Goal: Connect with others: Connect with others

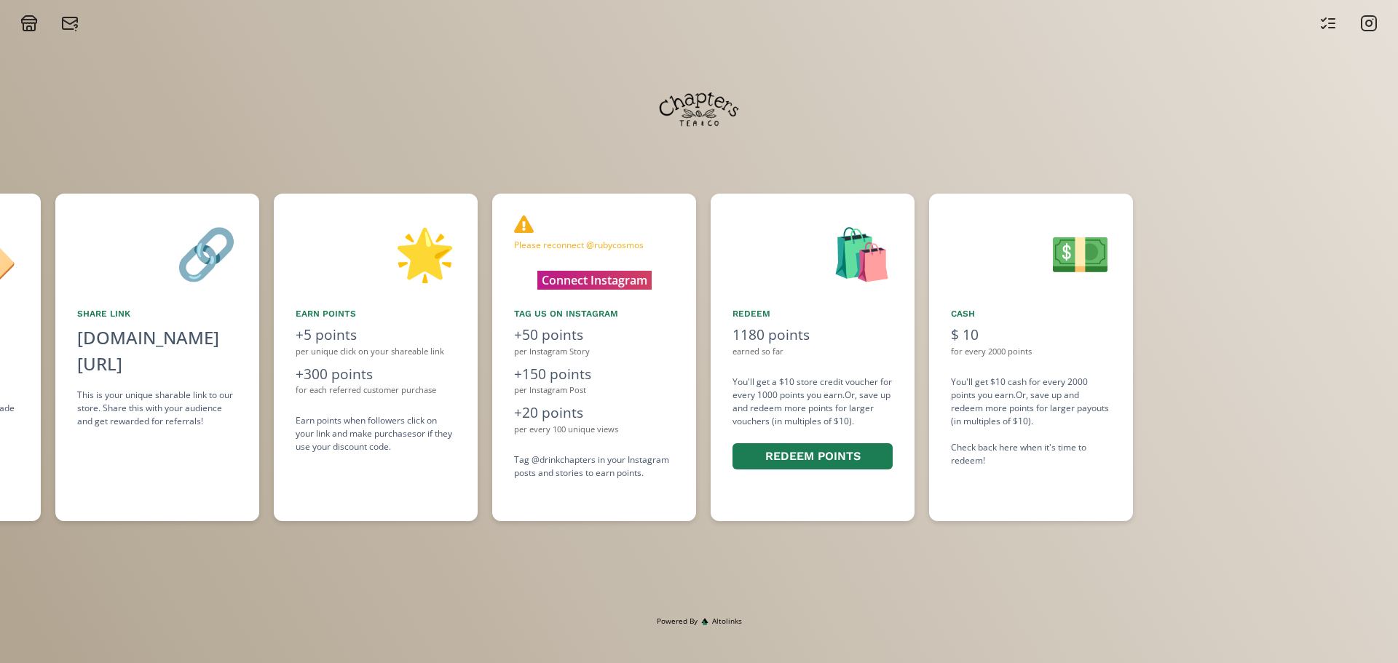
scroll to position [0, 939]
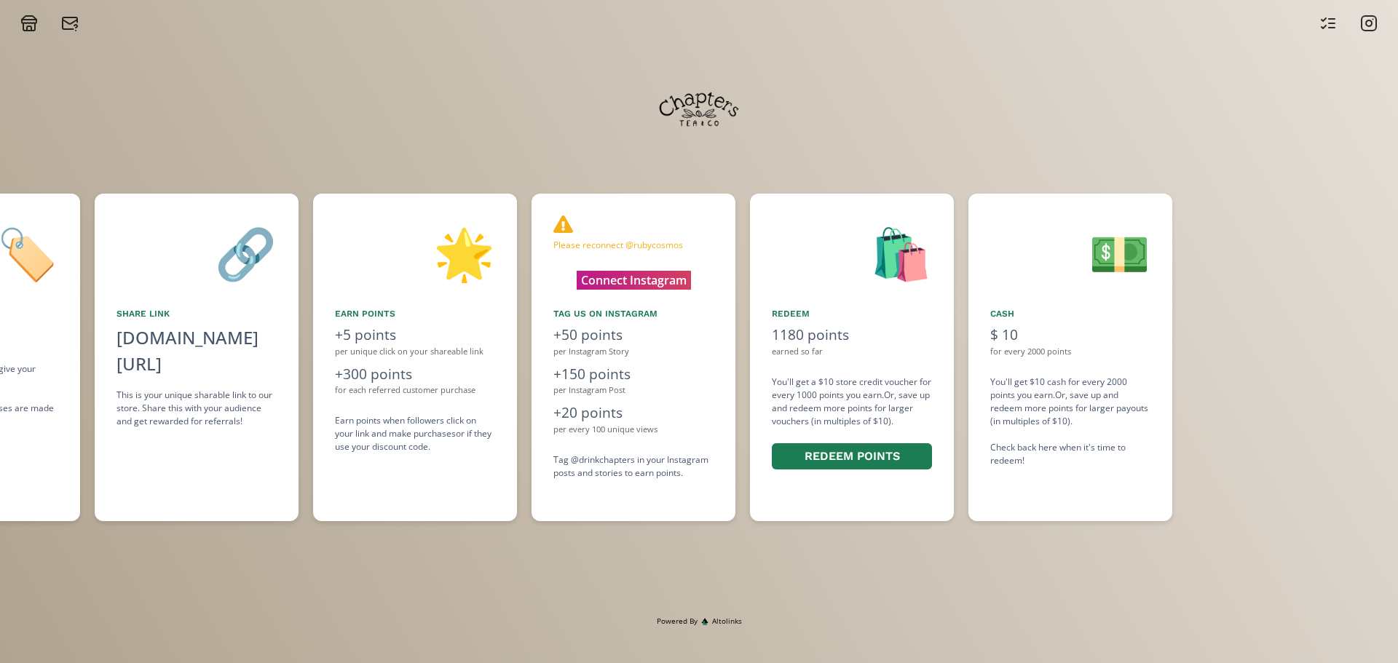
drag, startPoint x: 1130, startPoint y: 449, endPoint x: 817, endPoint y: 437, distance: 313.4
click at [817, 437] on div "👋 Hello Kara Dennison Welcome to the Chapters Tea & Co Steeped Storytellers Amb…" at bounding box center [699, 357] width 1398 height 342
click at [655, 288] on button "Connect Instagram" at bounding box center [633, 280] width 137 height 23
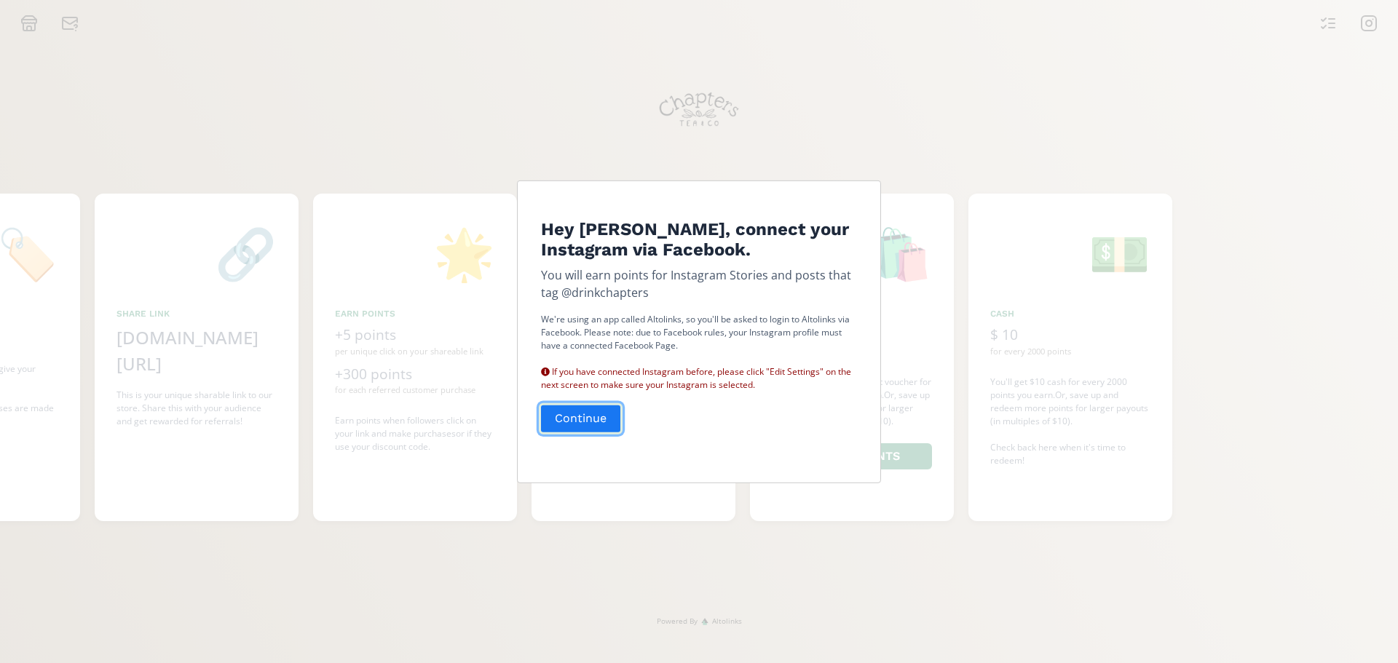
click at [594, 422] on button "Continue" at bounding box center [581, 418] width 84 height 31
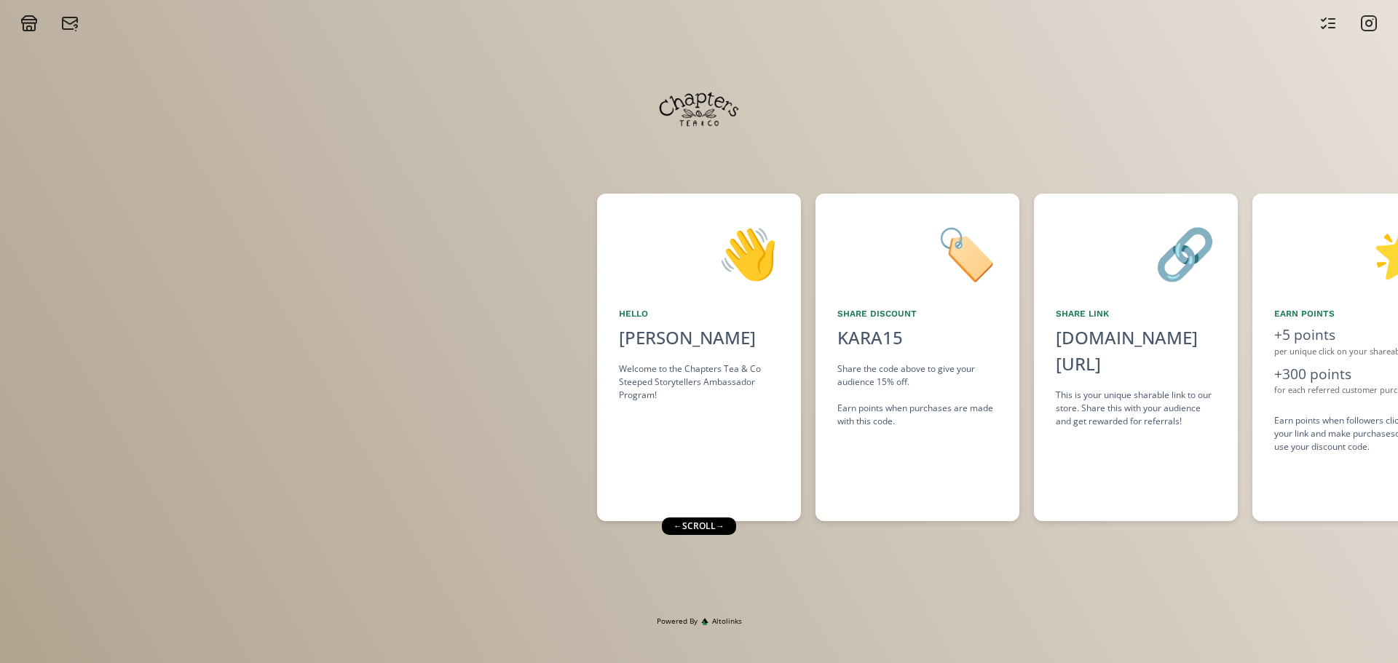
drag, startPoint x: 1039, startPoint y: 95, endPoint x: 647, endPoint y: 137, distance: 393.4
click at [647, 137] on div at bounding box center [699, 109] width 874 height 103
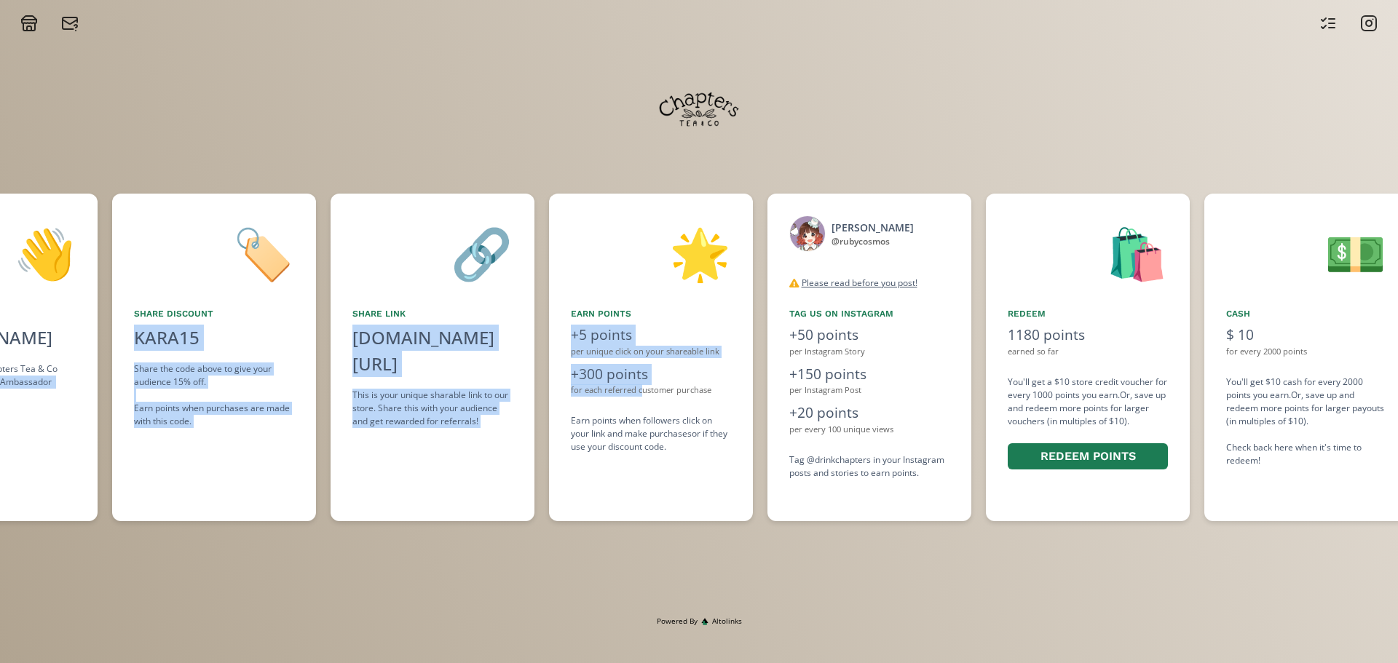
scroll to position [0, 830]
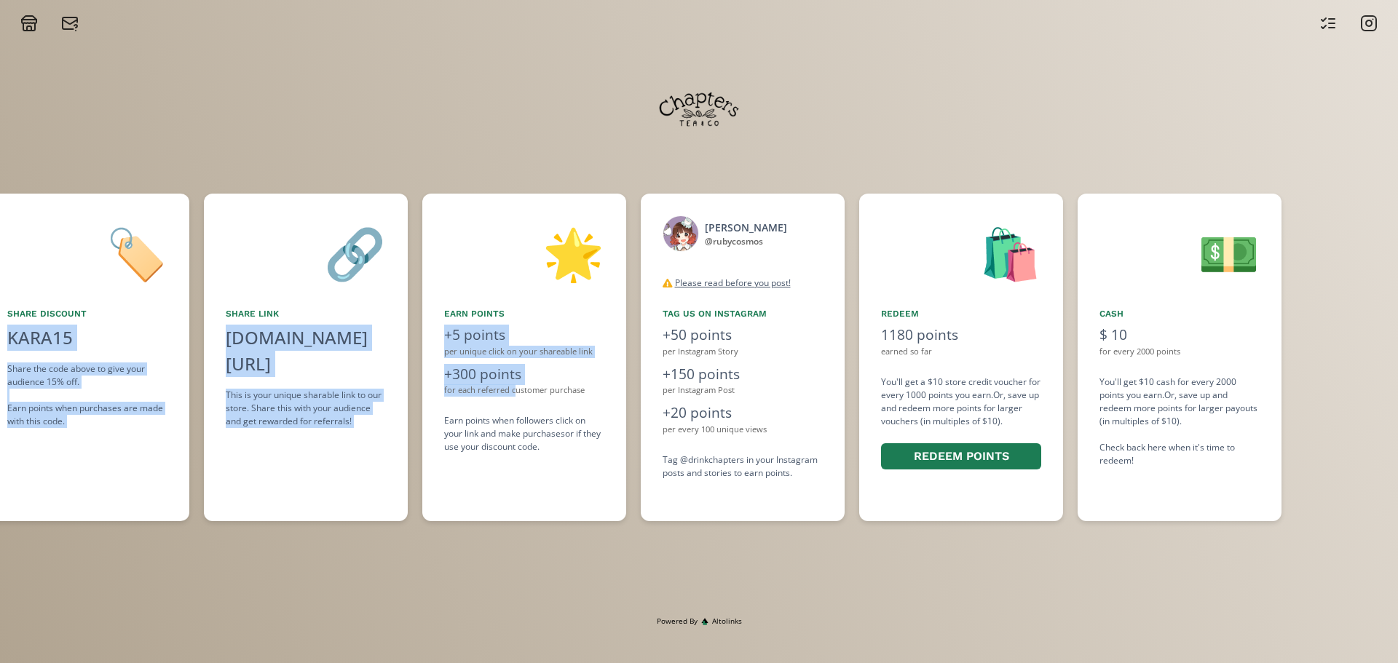
drag, startPoint x: 791, startPoint y: 374, endPoint x: 514, endPoint y: 385, distance: 277.0
click at [514, 385] on div "👋 Hello [PERSON_NAME] Welcome to the Chapters Tea & Co Steeped Storytellers Amb…" at bounding box center [699, 357] width 1398 height 342
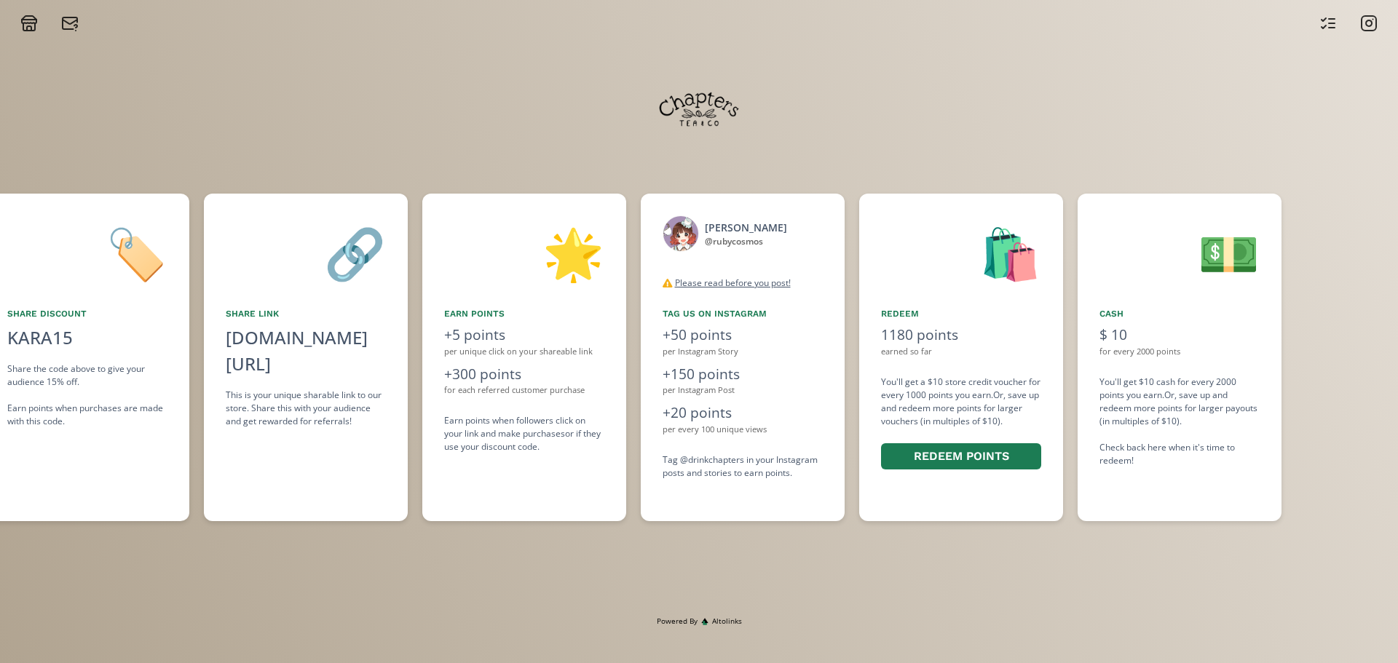
click at [987, 552] on div "👋 Hello [PERSON_NAME] Welcome to the Chapters Tea & Co Steeped Storytellers Amb…" at bounding box center [699, 324] width 1398 height 584
